Goal: Task Accomplishment & Management: Use online tool/utility

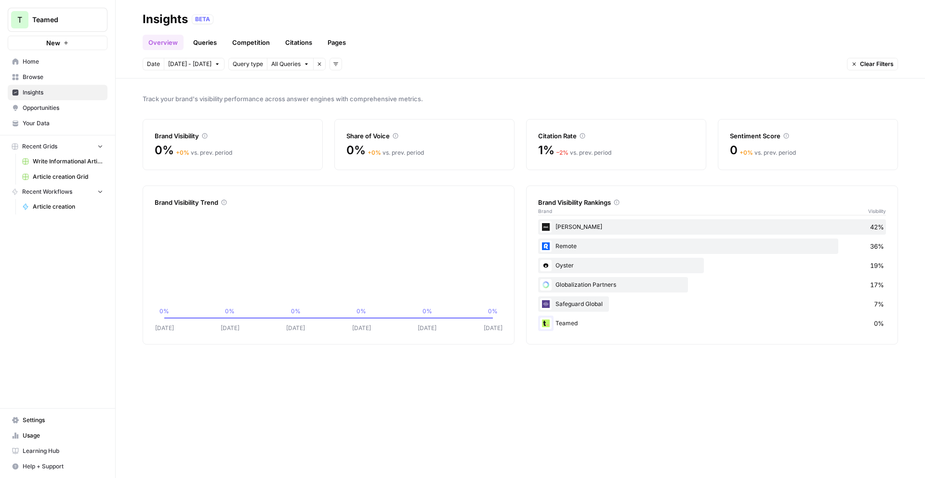
click at [46, 79] on span "Browse" at bounding box center [63, 77] width 80 height 9
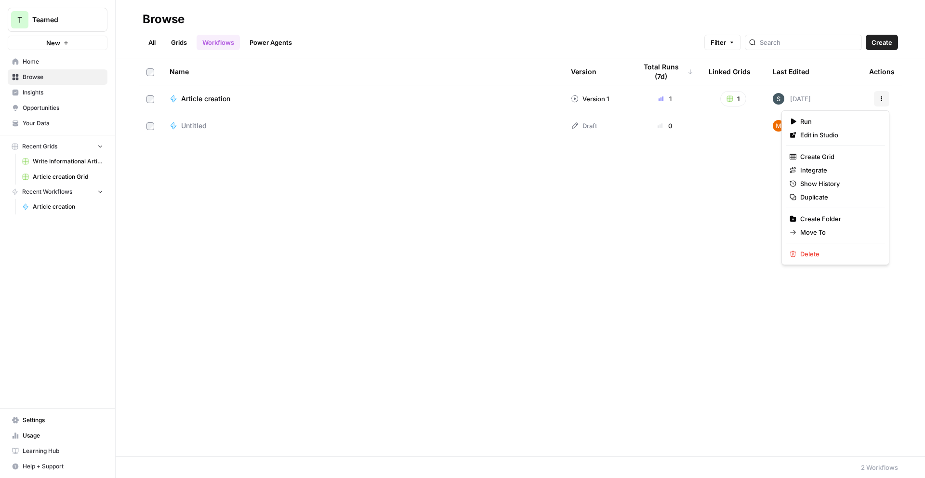
click at [883, 95] on button "Actions" at bounding box center [881, 98] width 15 height 15
click at [817, 252] on span "Delete" at bounding box center [838, 254] width 77 height 10
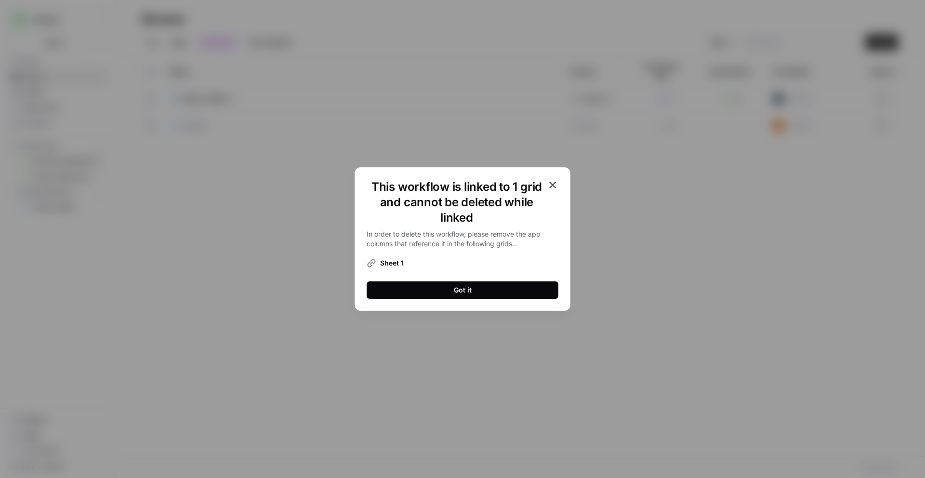
click at [555, 183] on icon "button" at bounding box center [553, 185] width 12 height 12
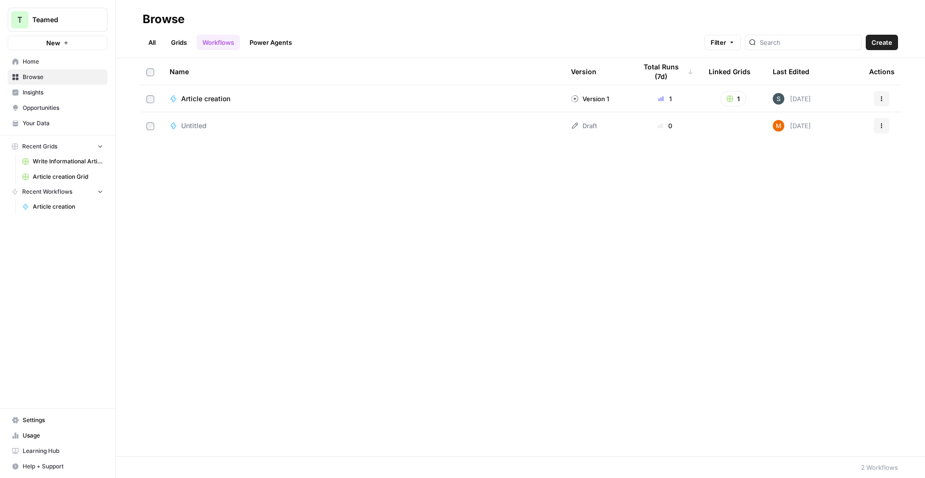
click at [55, 57] on span "Home" at bounding box center [63, 61] width 80 height 9
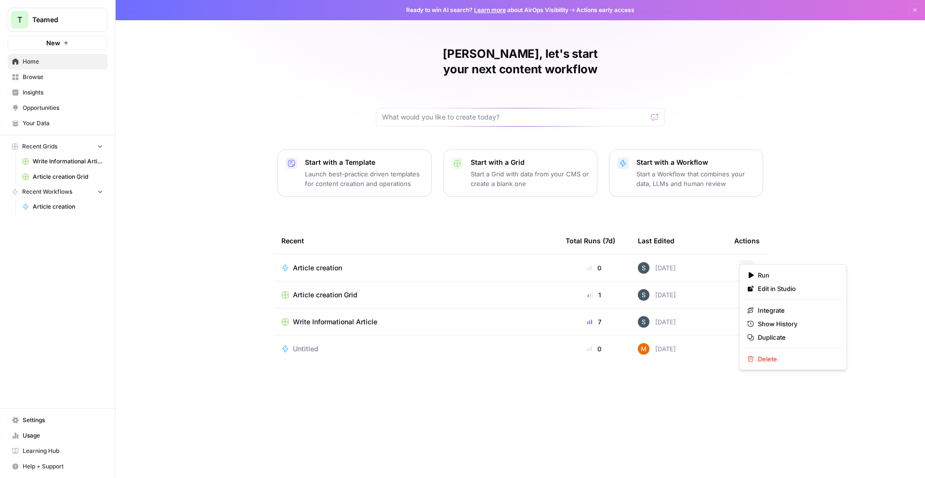
click at [747, 260] on button "Actions" at bounding box center [746, 267] width 15 height 15
click at [772, 364] on button "Delete" at bounding box center [792, 358] width 99 height 13
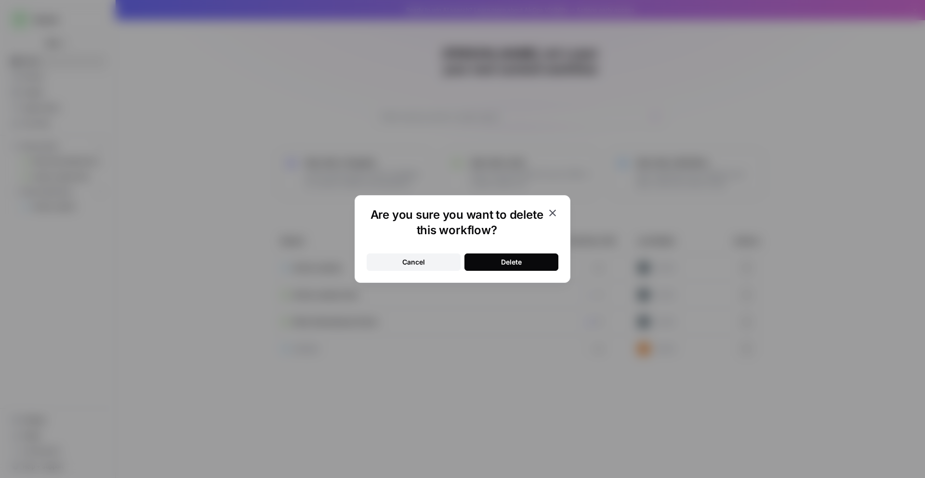
click at [416, 251] on div "Cancel Delete" at bounding box center [463, 256] width 192 height 29
click at [425, 261] on button "Cancel" at bounding box center [414, 261] width 94 height 17
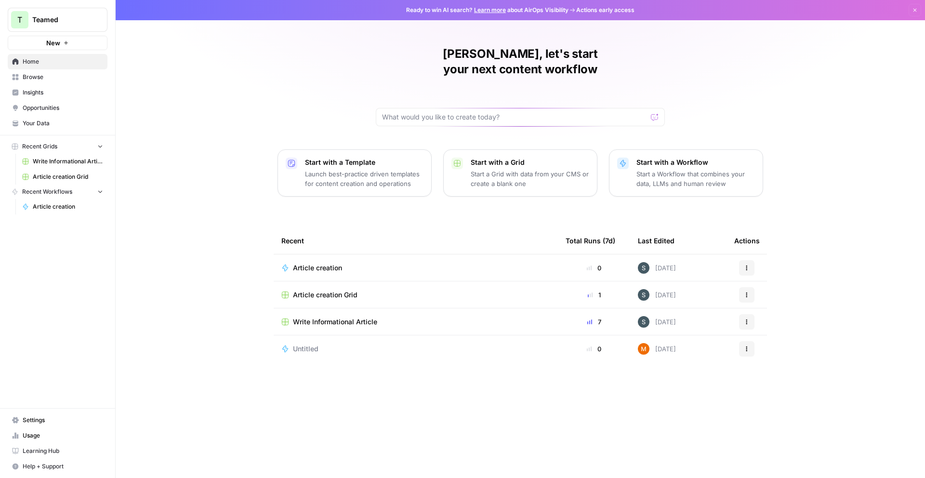
click at [300, 263] on span "Article creation" at bounding box center [317, 268] width 49 height 10
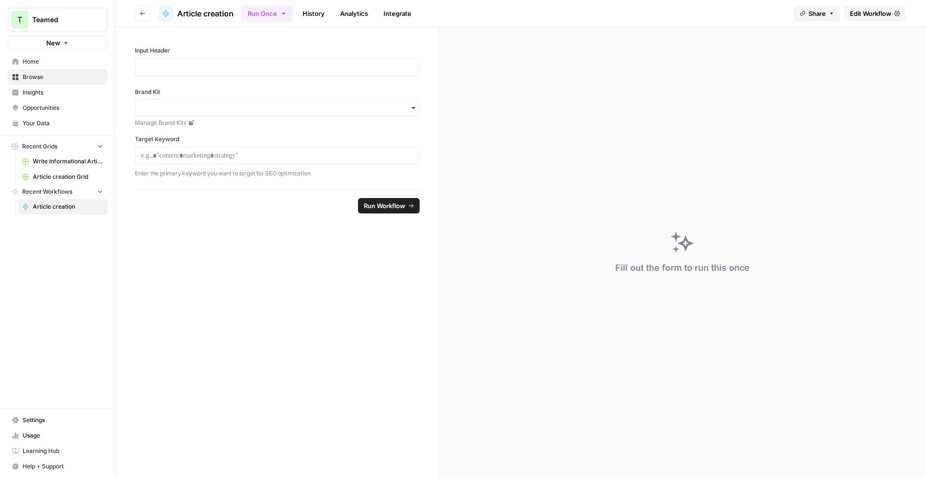
click at [894, 11] on icon at bounding box center [897, 14] width 6 height 6
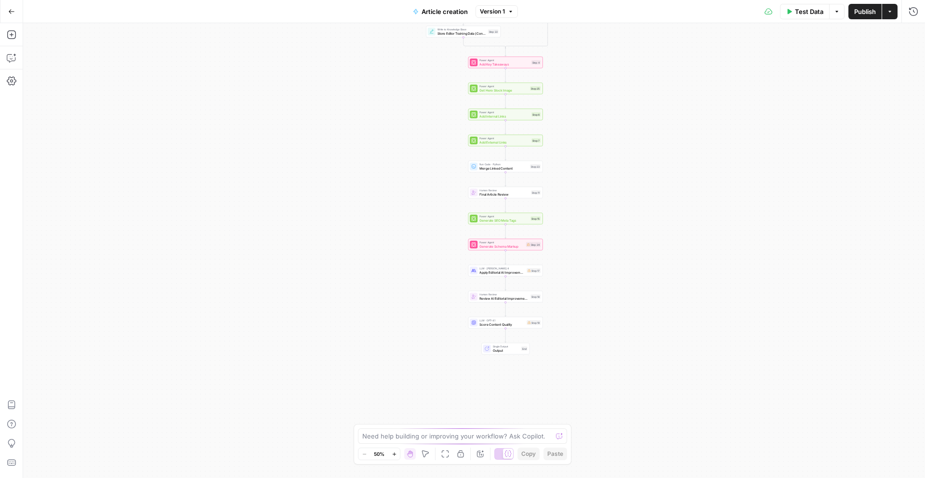
drag, startPoint x: 640, startPoint y: 143, endPoint x: 638, endPoint y: 124, distance: 18.9
click at [638, 124] on div "true false Workflow Input Settings Inputs Power Agent Analyze SERP for Target K…" at bounding box center [474, 250] width 902 height 455
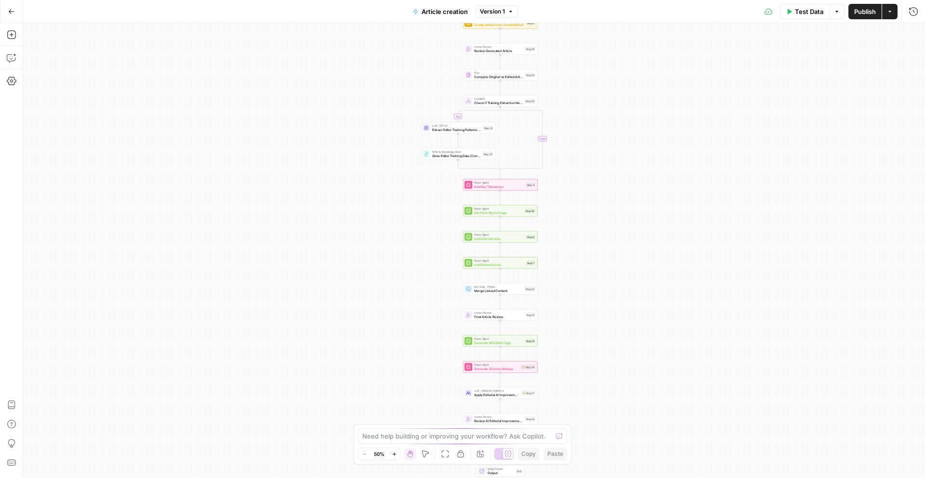
click at [619, 349] on div "true false Workflow Input Settings Inputs Power Agent Analyze SERP for Target K…" at bounding box center [474, 250] width 902 height 455
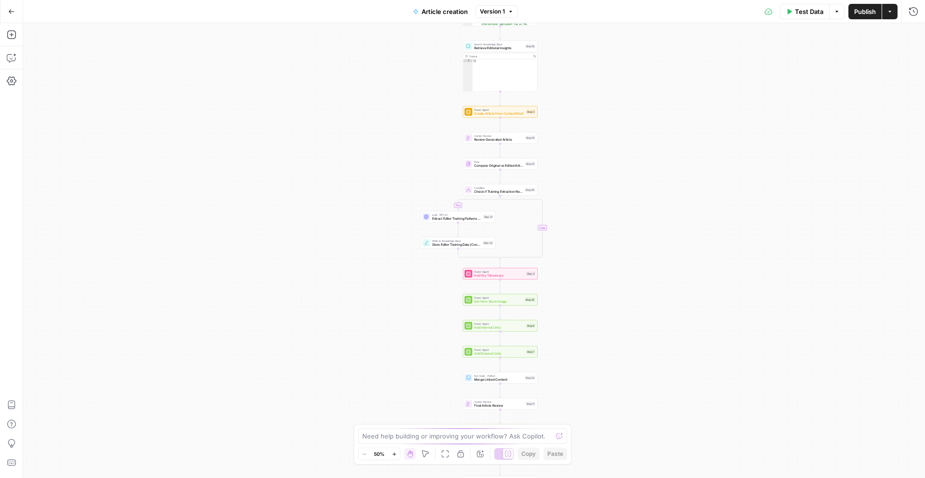
click at [9, 16] on button "Go Back" at bounding box center [11, 11] width 17 height 17
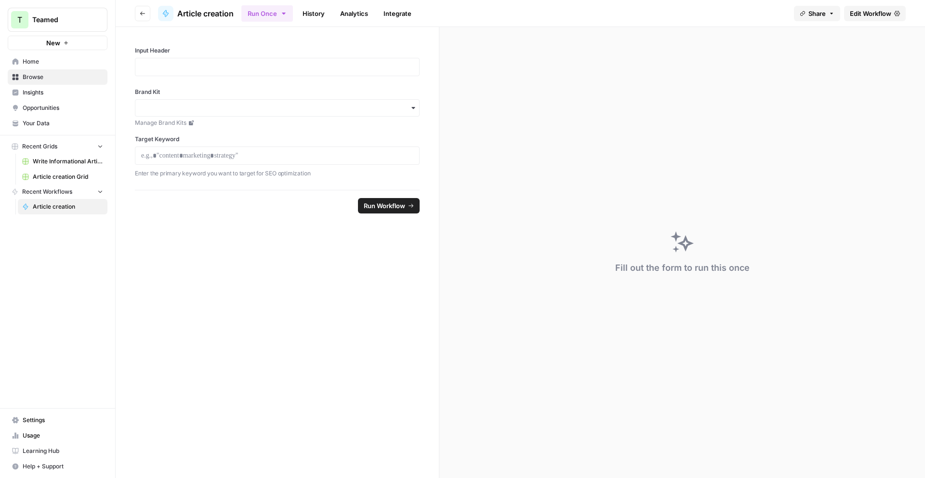
click at [85, 63] on span "Home" at bounding box center [63, 61] width 80 height 9
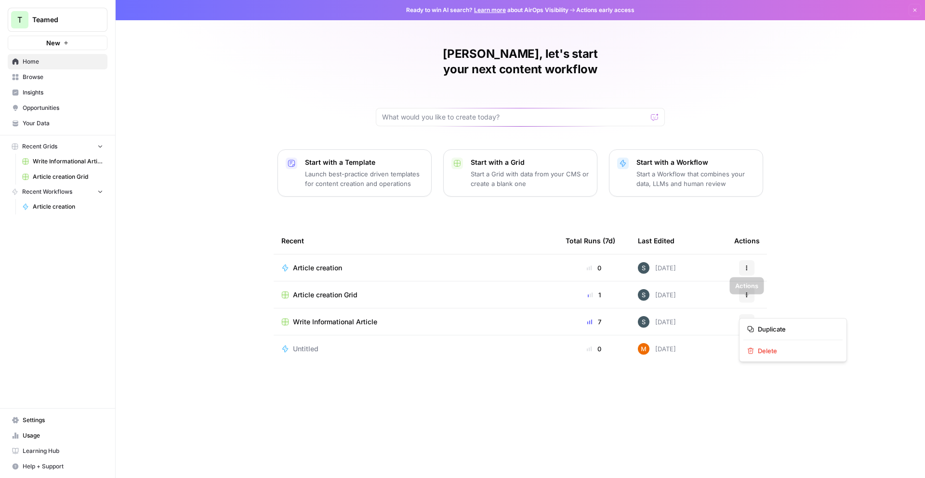
click at [745, 319] on icon "button" at bounding box center [747, 322] width 6 height 6
click at [353, 317] on span "Write Informational Article" at bounding box center [335, 322] width 84 height 10
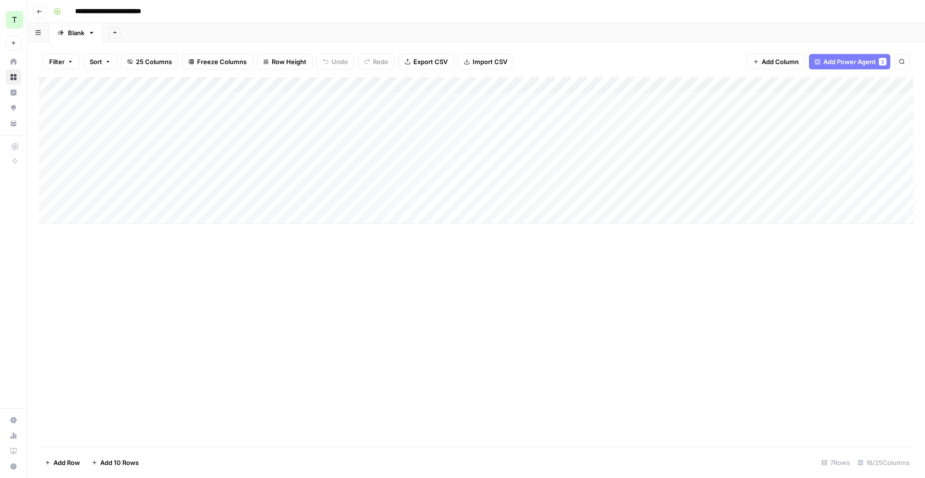
click at [388, 87] on div "Add Column" at bounding box center [476, 150] width 874 height 146
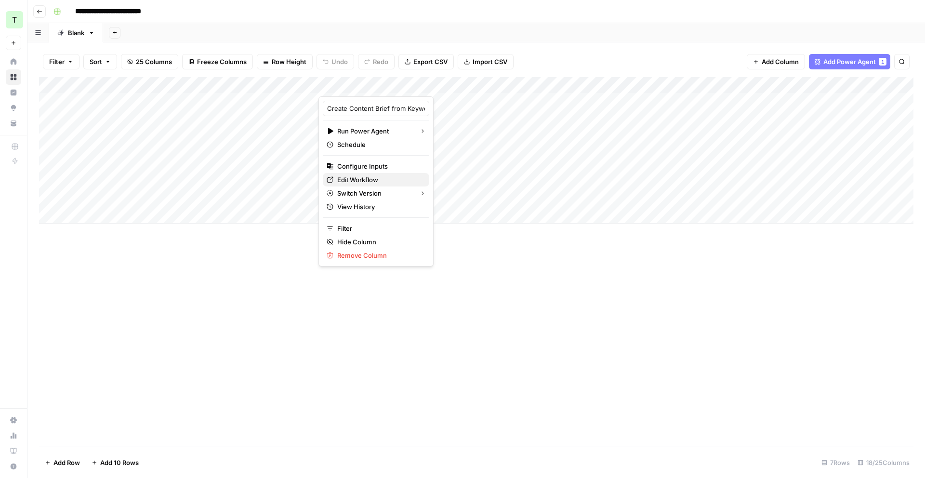
click at [368, 180] on span "Edit Workflow" at bounding box center [379, 180] width 84 height 10
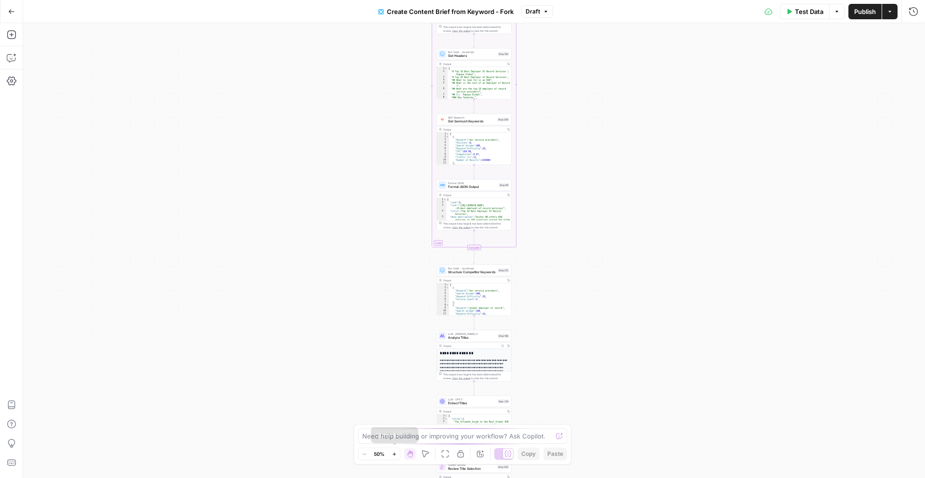
click at [397, 456] on button "Zoom In" at bounding box center [394, 454] width 12 height 12
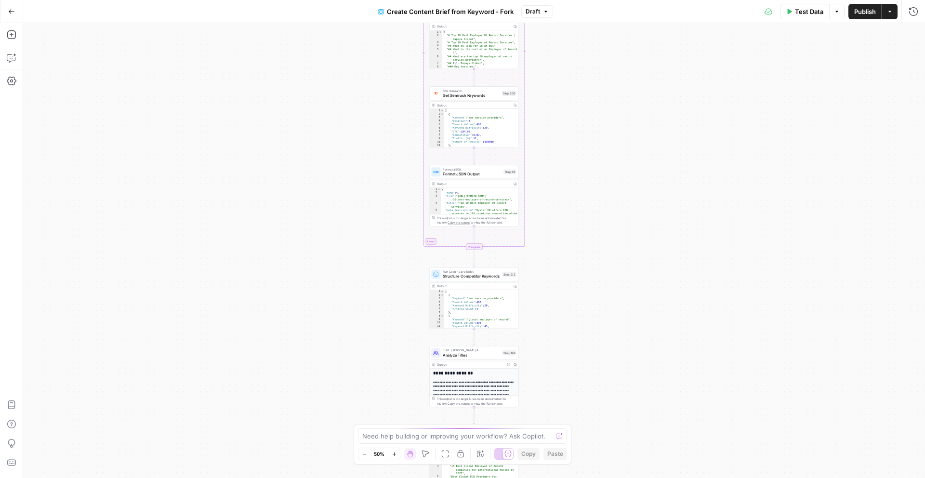
click at [397, 456] on button "Zoom In" at bounding box center [394, 454] width 12 height 12
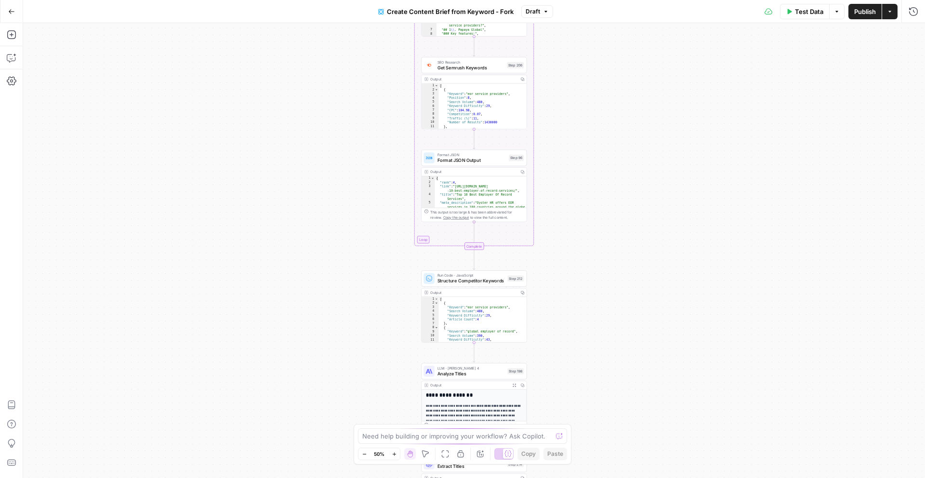
click at [397, 456] on button "Zoom In" at bounding box center [394, 454] width 12 height 12
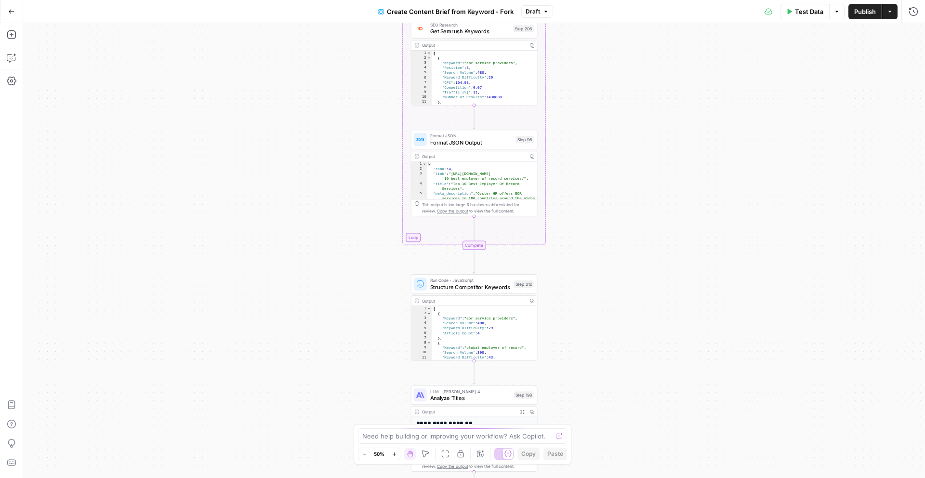
click at [397, 456] on button "Zoom In" at bounding box center [394, 454] width 12 height 12
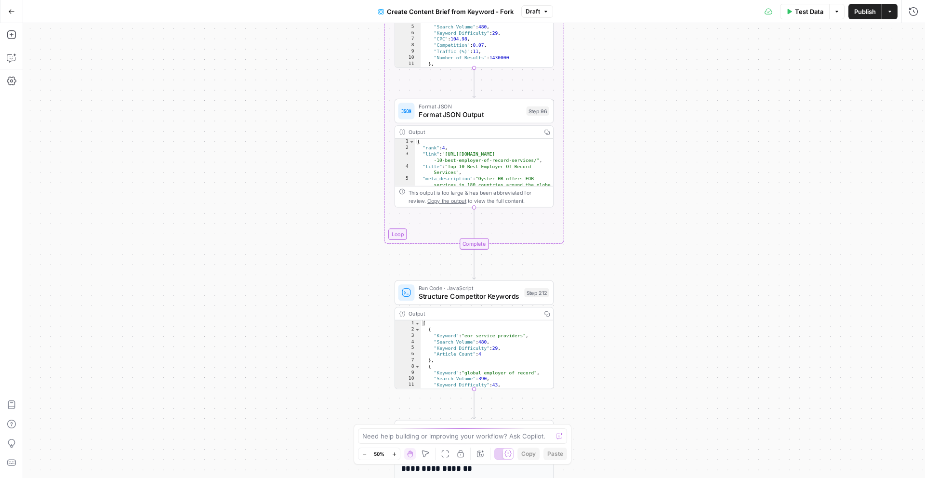
click at [397, 456] on button "Zoom In" at bounding box center [394, 454] width 12 height 12
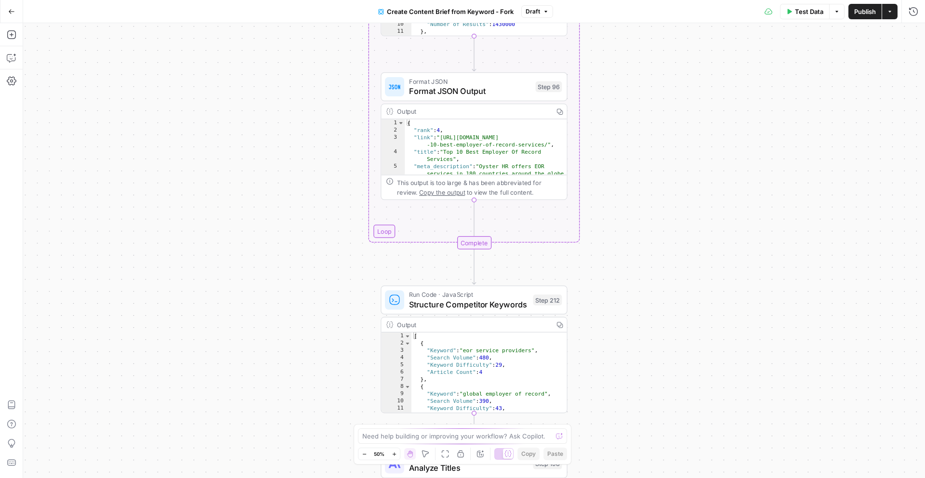
click at [397, 456] on button "Zoom In" at bounding box center [394, 454] width 12 height 12
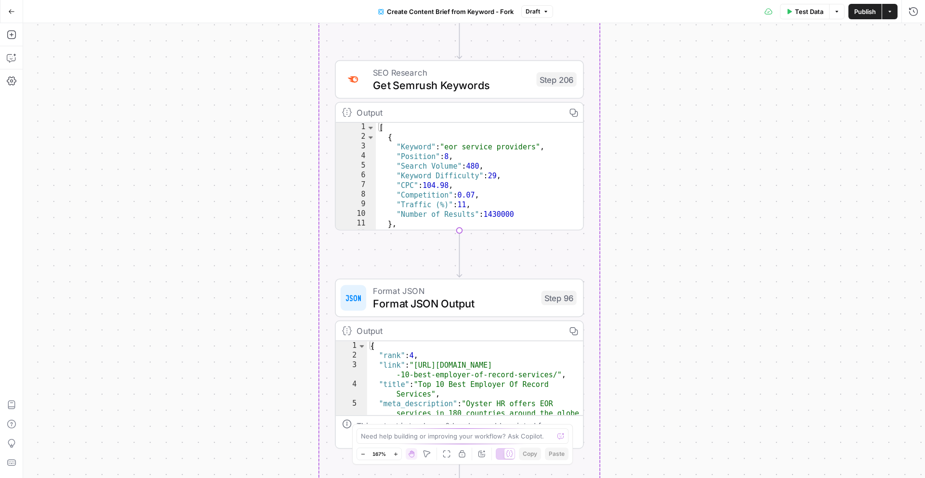
drag, startPoint x: 655, startPoint y: 119, endPoint x: 615, endPoint y: 477, distance: 360.1
click at [615, 477] on div "Workflow Input Settings Inputs Google Search Perform Google Search Step 51 Outp…" at bounding box center [474, 250] width 902 height 455
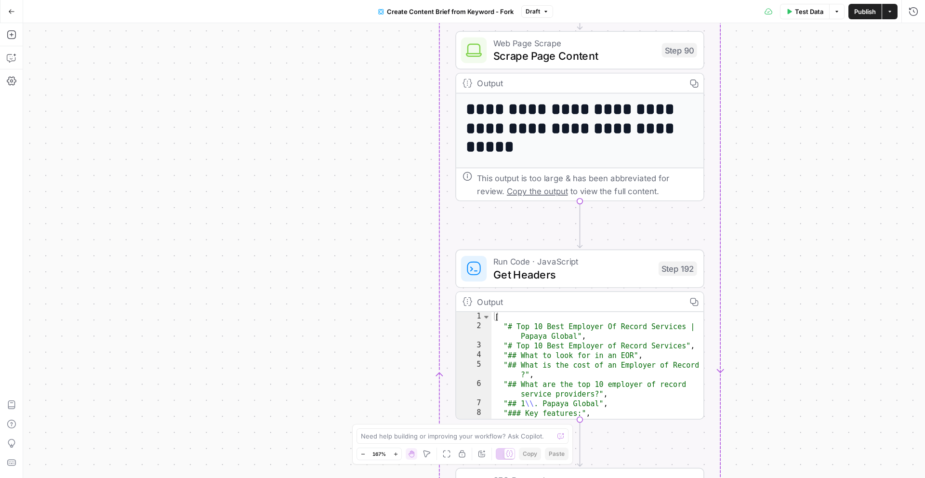
drag, startPoint x: 783, startPoint y: 378, endPoint x: 798, endPoint y: 433, distance: 56.4
click at [798, 434] on div "Workflow Input Settings Inputs Google Search Perform Google Search Step 51 Outp…" at bounding box center [474, 250] width 902 height 455
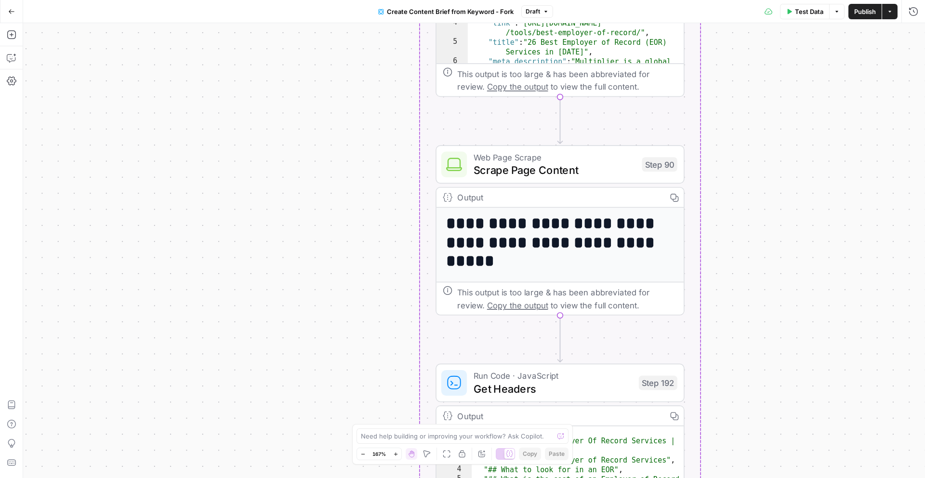
drag, startPoint x: 779, startPoint y: 318, endPoint x: 771, endPoint y: 357, distance: 39.9
click at [771, 357] on div "Workflow Input Settings Inputs Google Search Perform Google Search Step 51 Outp…" at bounding box center [474, 250] width 902 height 455
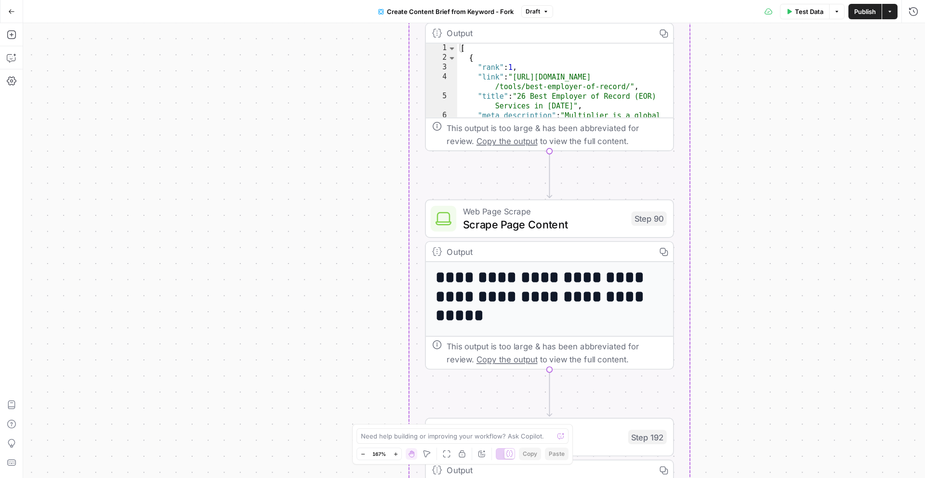
drag, startPoint x: 764, startPoint y: 269, endPoint x: 736, endPoint y: 437, distance: 170.8
click at [736, 437] on div "Workflow Input Settings Inputs Google Search Perform Google Search Step 51 Outp…" at bounding box center [474, 250] width 902 height 455
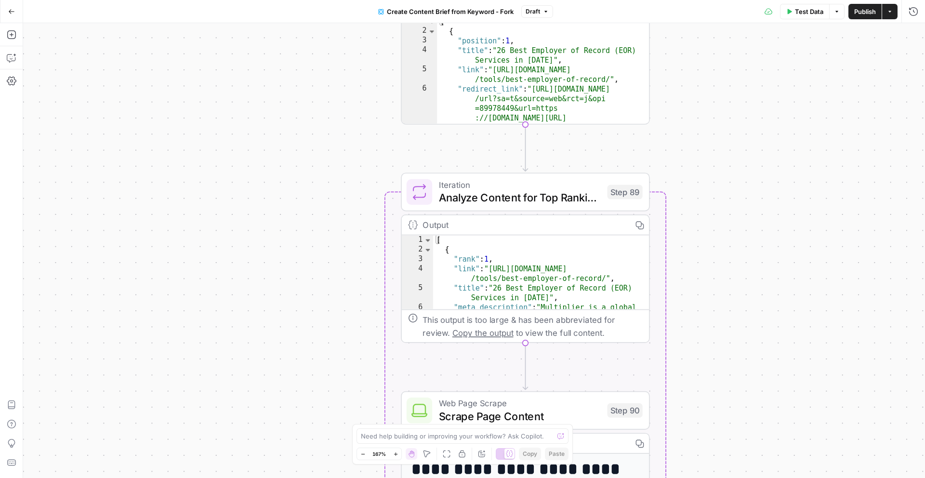
drag, startPoint x: 740, startPoint y: 305, endPoint x: 771, endPoint y: 273, distance: 44.7
click at [727, 382] on div "Workflow Input Settings Inputs Google Search Perform Google Search Step 51 Outp…" at bounding box center [474, 250] width 902 height 455
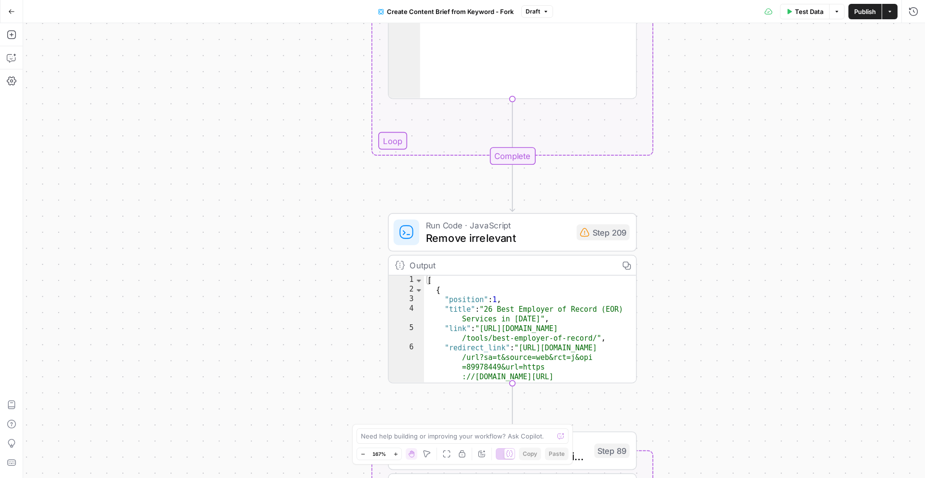
drag, startPoint x: 771, startPoint y: 313, endPoint x: 762, endPoint y: 368, distance: 55.2
click at [768, 380] on div "Workflow Input Settings Inputs Google Search Perform Google Search Step 51 Outp…" at bounding box center [474, 250] width 902 height 455
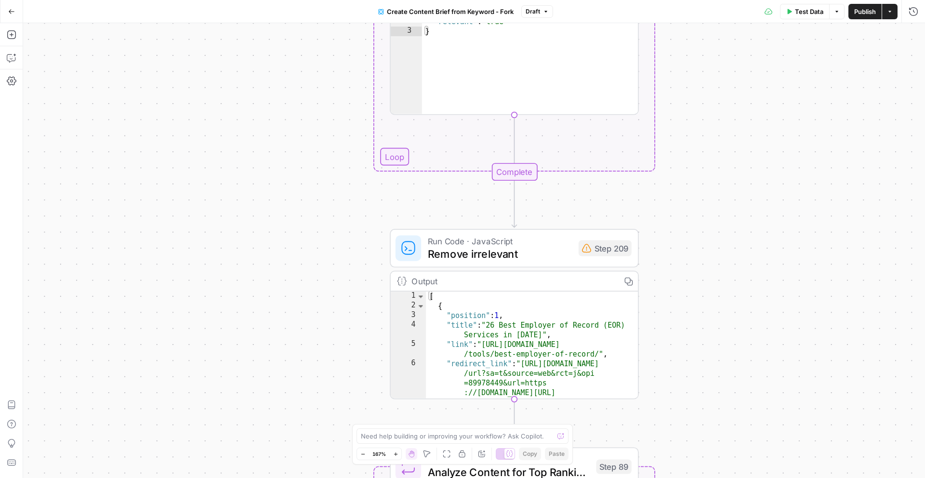
drag, startPoint x: 726, startPoint y: 252, endPoint x: 727, endPoint y: 477, distance: 225.0
click at [727, 477] on div "Workflow Input Settings Inputs Google Search Perform Google Search Step 51 Outp…" at bounding box center [474, 250] width 902 height 455
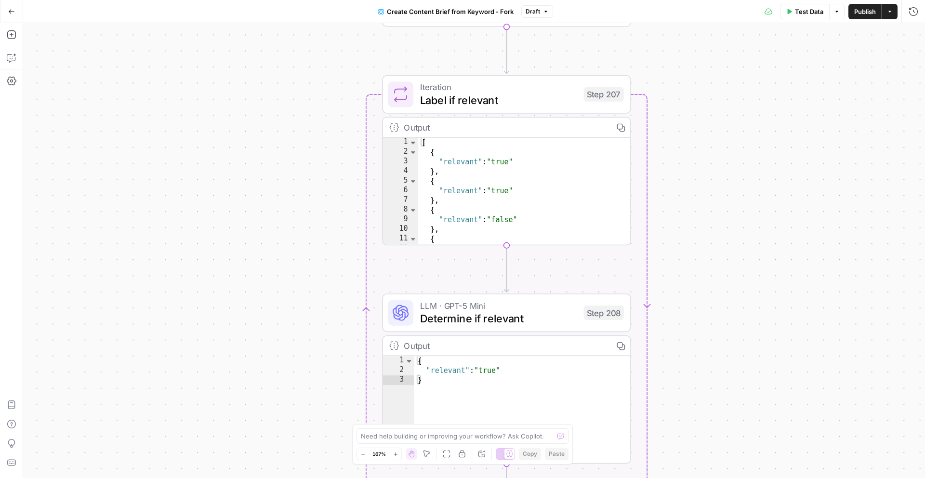
drag, startPoint x: 780, startPoint y: 226, endPoint x: 769, endPoint y: 405, distance: 179.0
click at [766, 425] on div "Workflow Input Settings Inputs Google Search Perform Google Search Step 51 Outp…" at bounding box center [474, 250] width 902 height 455
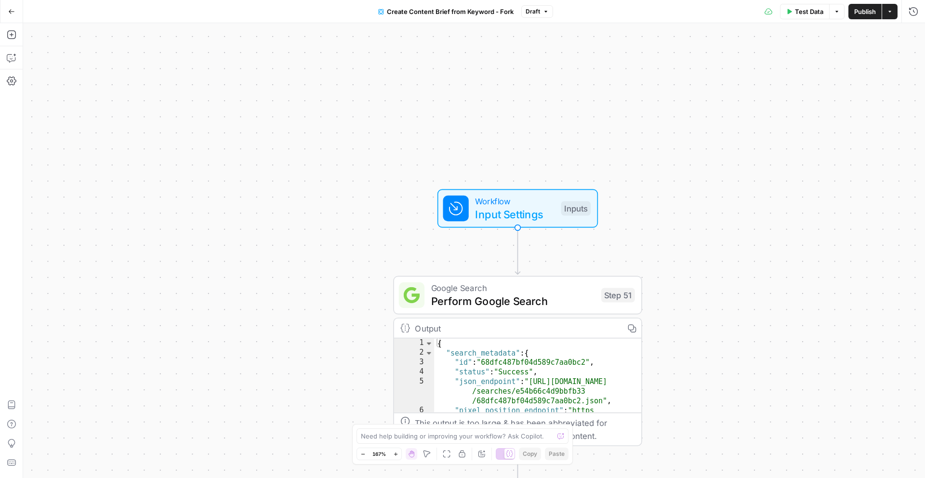
drag, startPoint x: 794, startPoint y: 374, endPoint x: 795, endPoint y: 391, distance: 17.4
click at [795, 397] on div "Workflow Input Settings Inputs Google Search Perform Google Search Step 51 Outp…" at bounding box center [474, 250] width 902 height 455
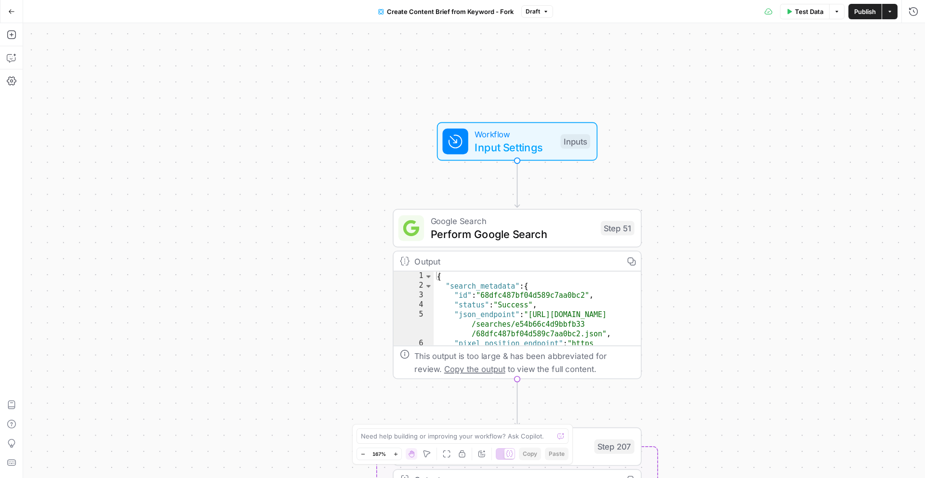
drag, startPoint x: 779, startPoint y: 134, endPoint x: 776, endPoint y: 77, distance: 57.9
click at [776, 77] on div "Workflow Input Settings Inputs Google Search Perform Google Search Step 51 Outp…" at bounding box center [474, 250] width 902 height 455
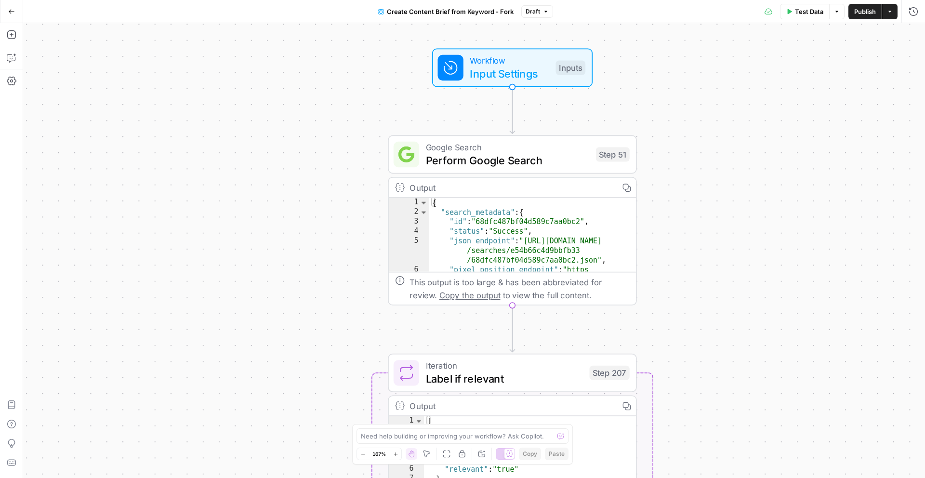
click at [767, 161] on div "Workflow Input Settings Inputs Google Search Perform Google Search Step 51 Outp…" at bounding box center [474, 250] width 902 height 455
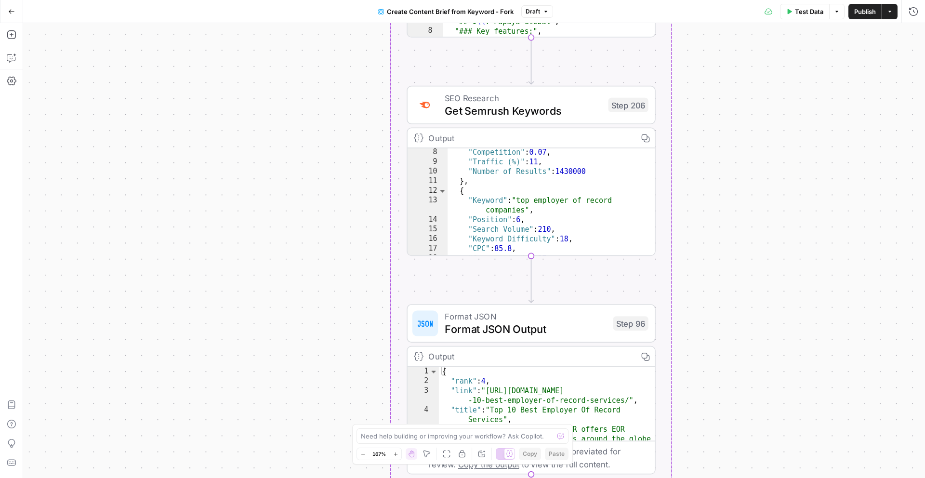
scroll to position [46, 0]
